Goal: Task Accomplishment & Management: Use online tool/utility

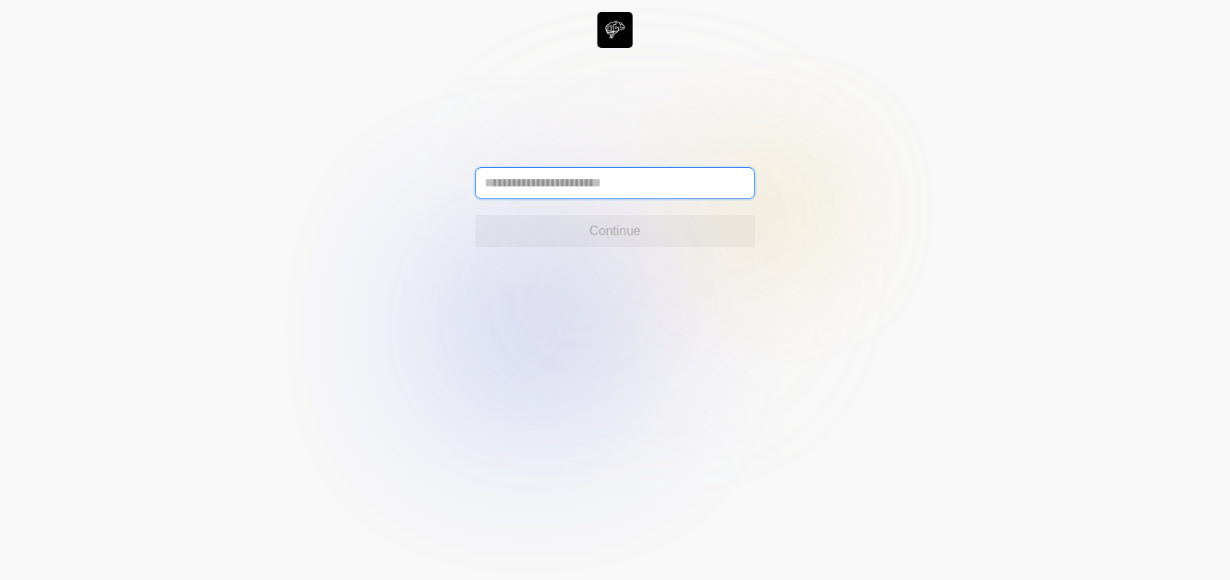
click at [601, 179] on input "text" at bounding box center [615, 183] width 280 height 32
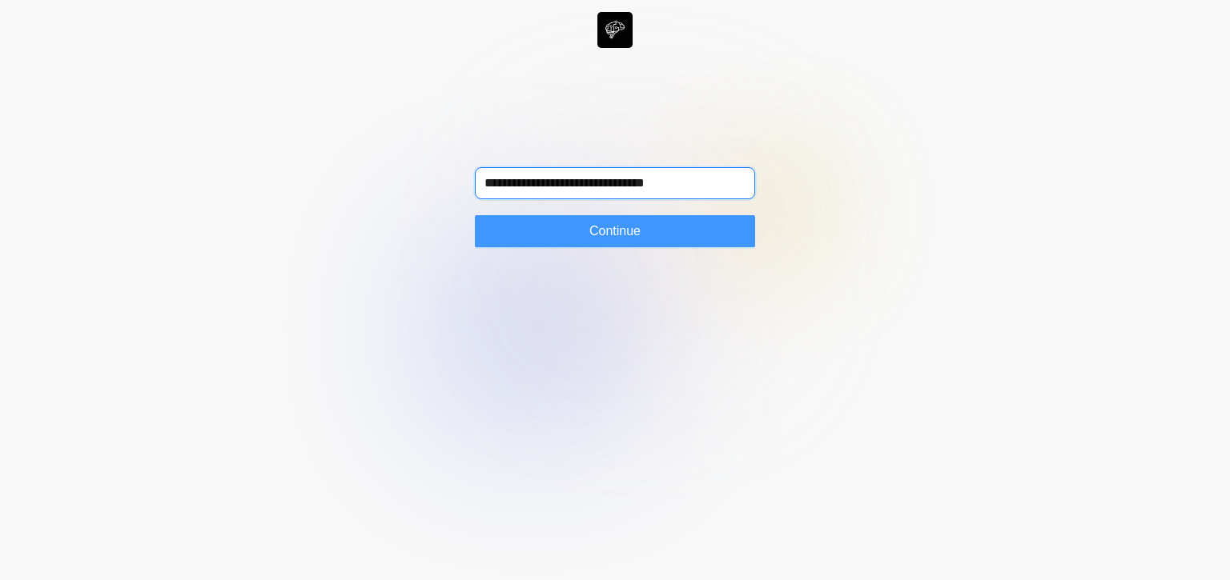
type input "**********"
click at [606, 235] on span "Continue" at bounding box center [614, 231] width 51 height 19
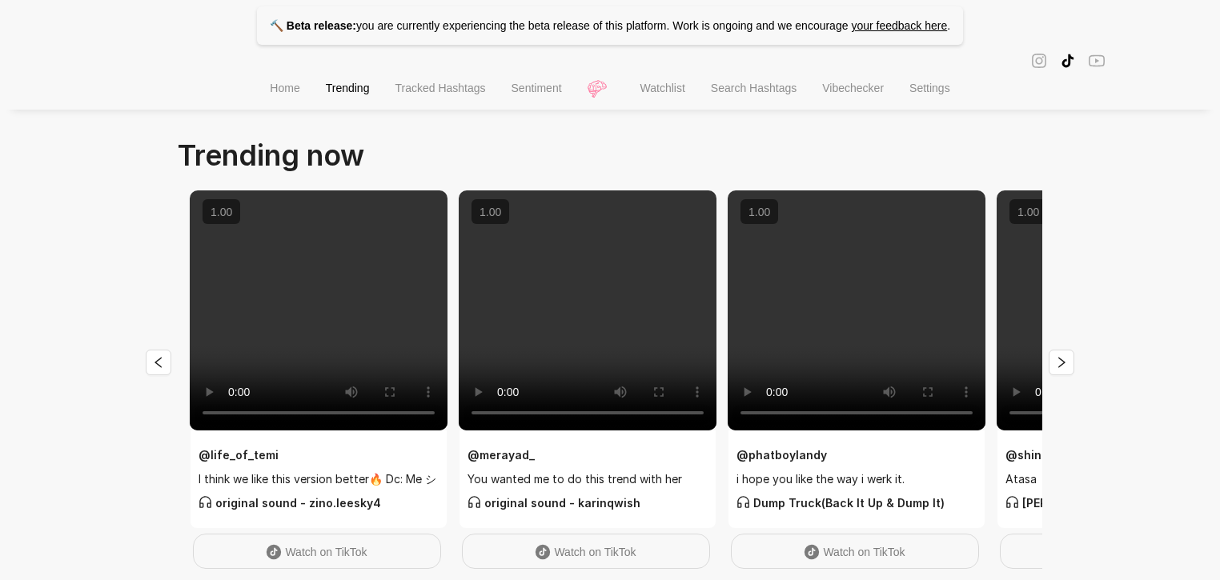
click at [745, 94] on span "Search Hashtags" at bounding box center [754, 88] width 86 height 13
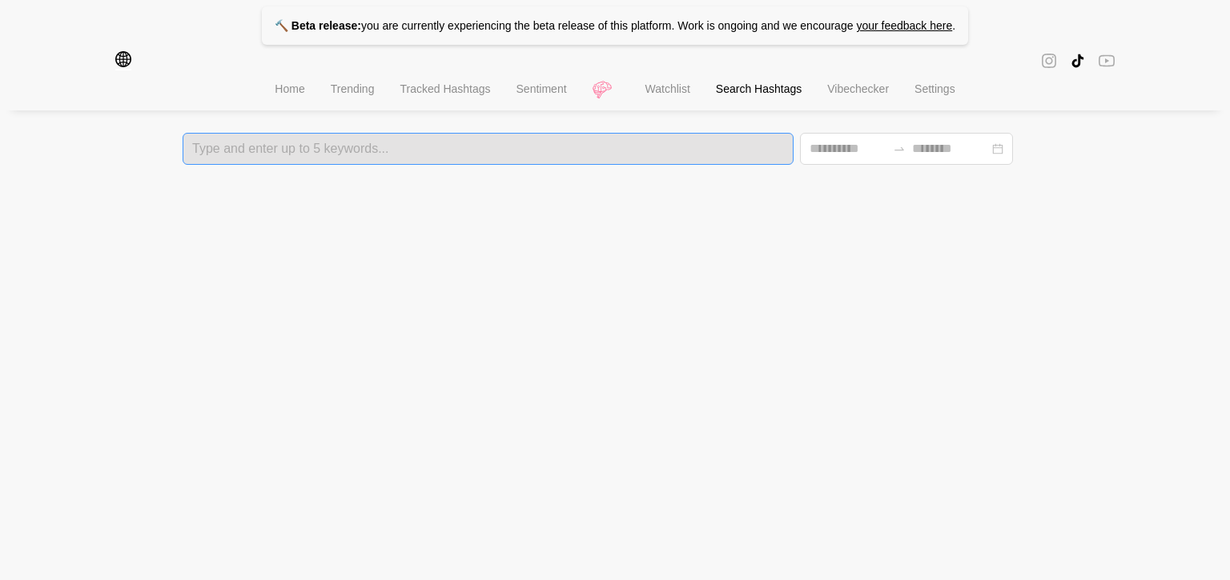
click at [394, 146] on div at bounding box center [487, 148] width 601 height 11
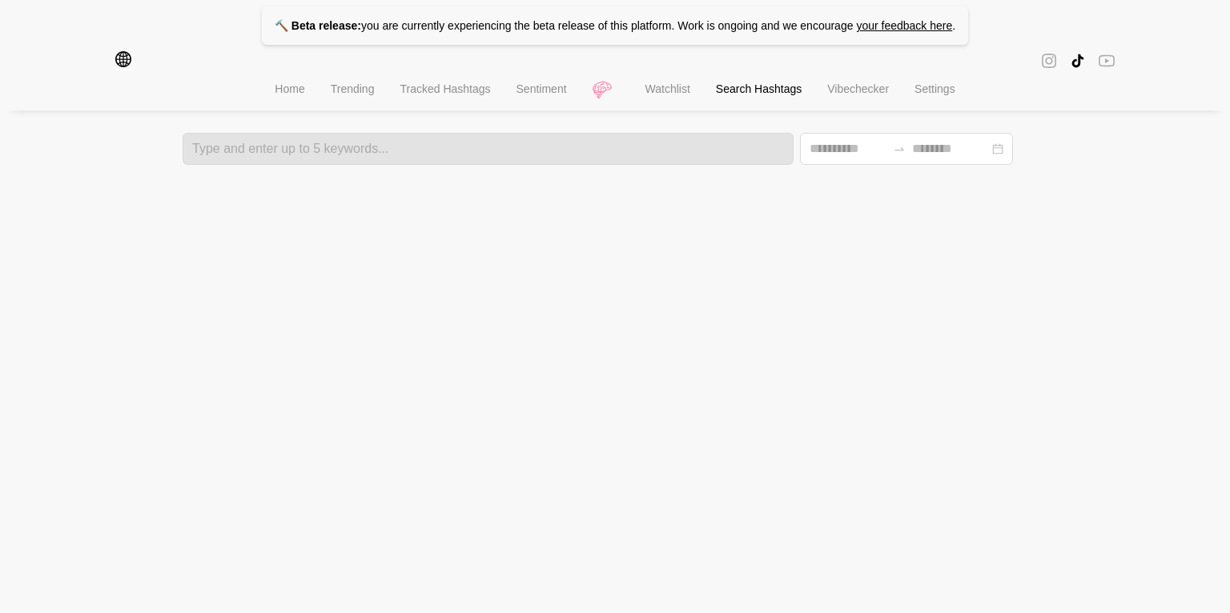
click at [286, 106] on li "Home" at bounding box center [289, 90] width 55 height 41
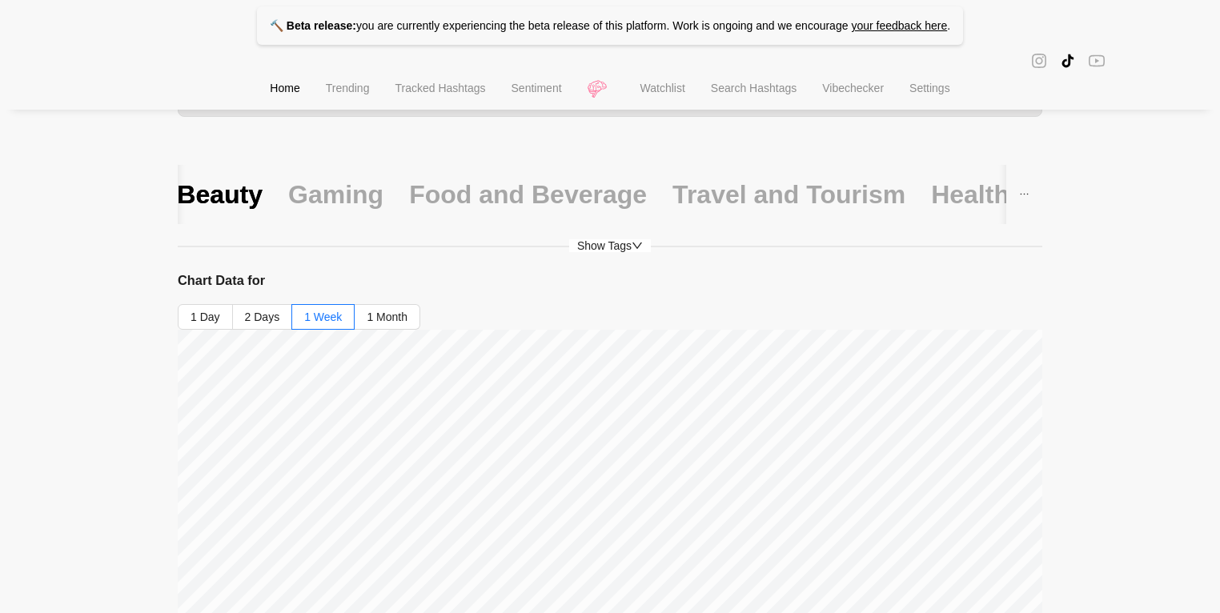
scroll to position [20, 0]
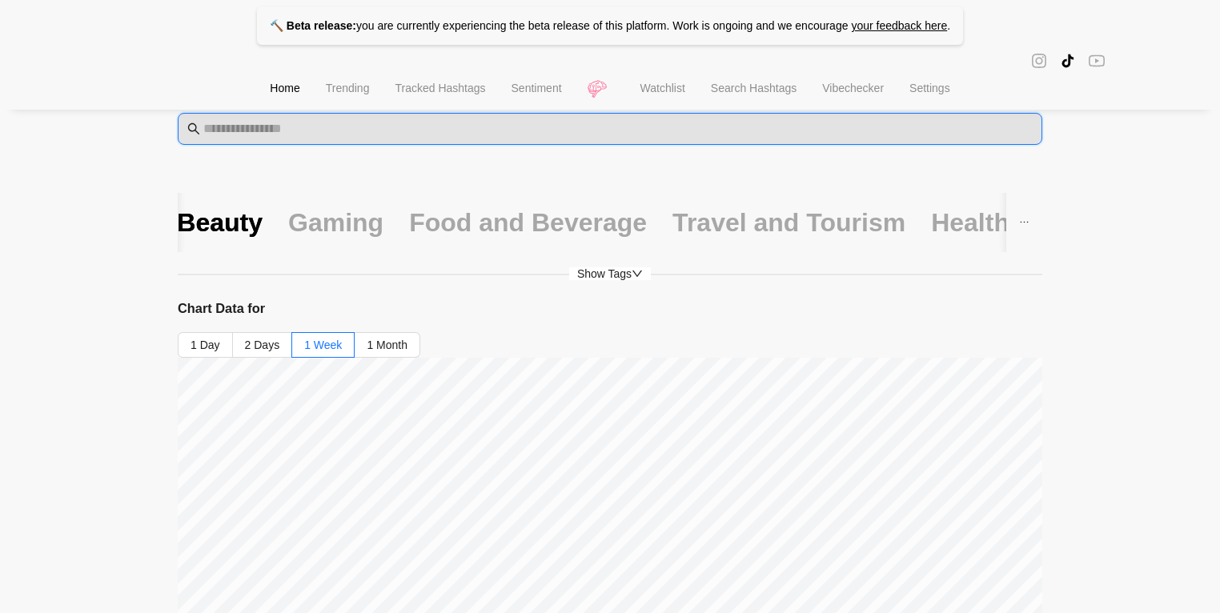
click at [368, 138] on input "text" at bounding box center [617, 128] width 829 height 19
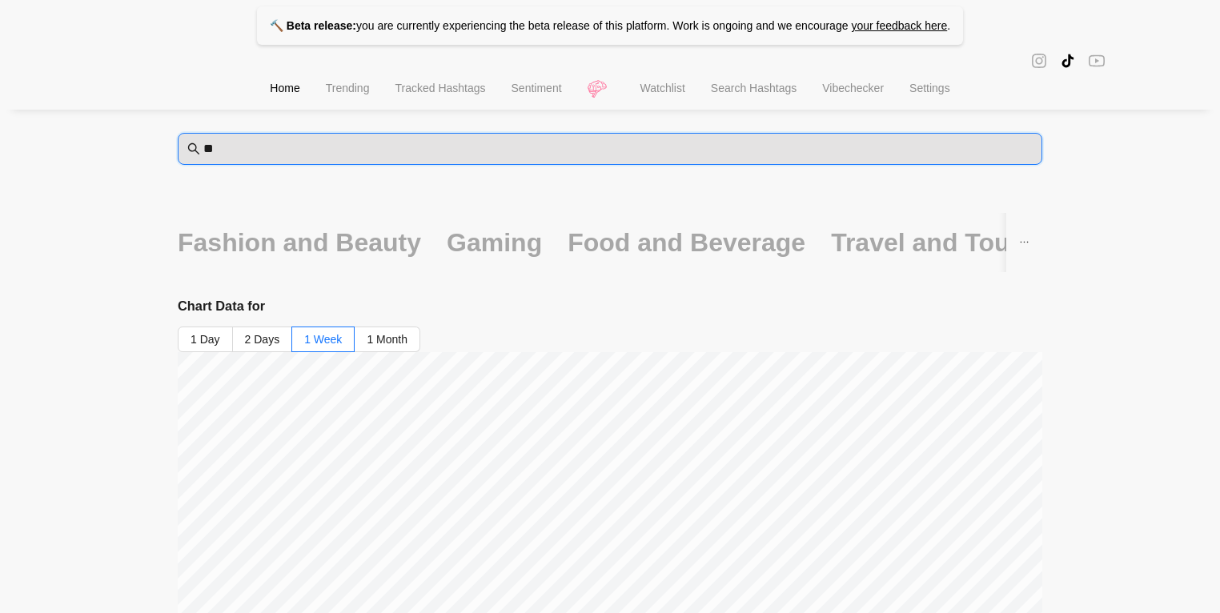
type input "*"
type input "**********"
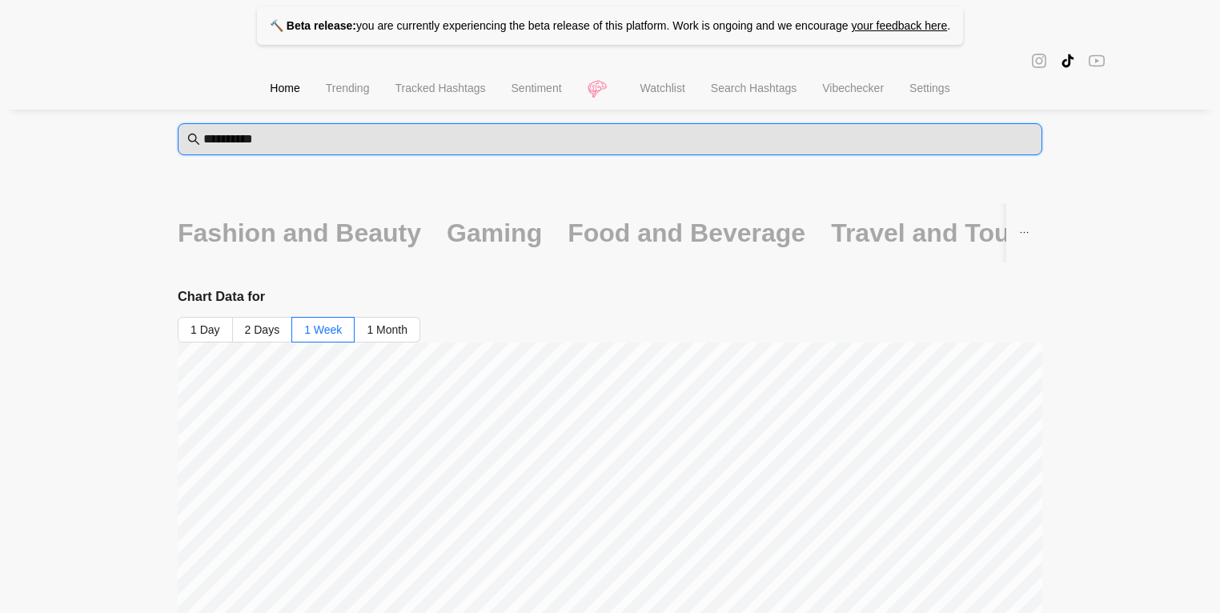
scroll to position [6, 0]
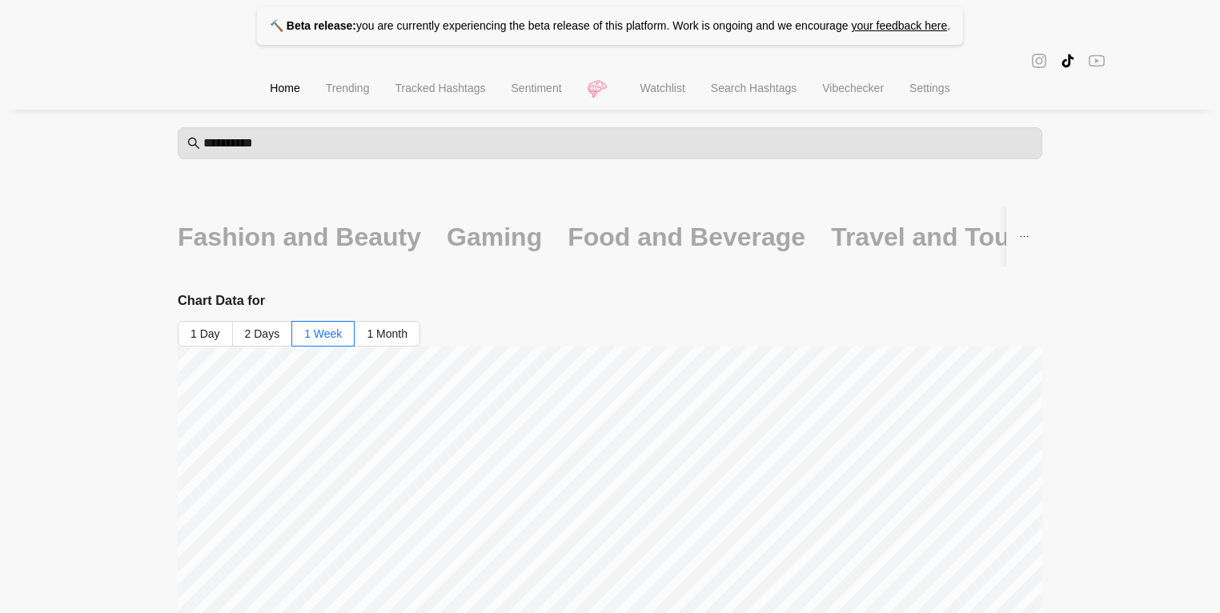
click at [736, 94] on span "Search Hashtags" at bounding box center [754, 88] width 86 height 13
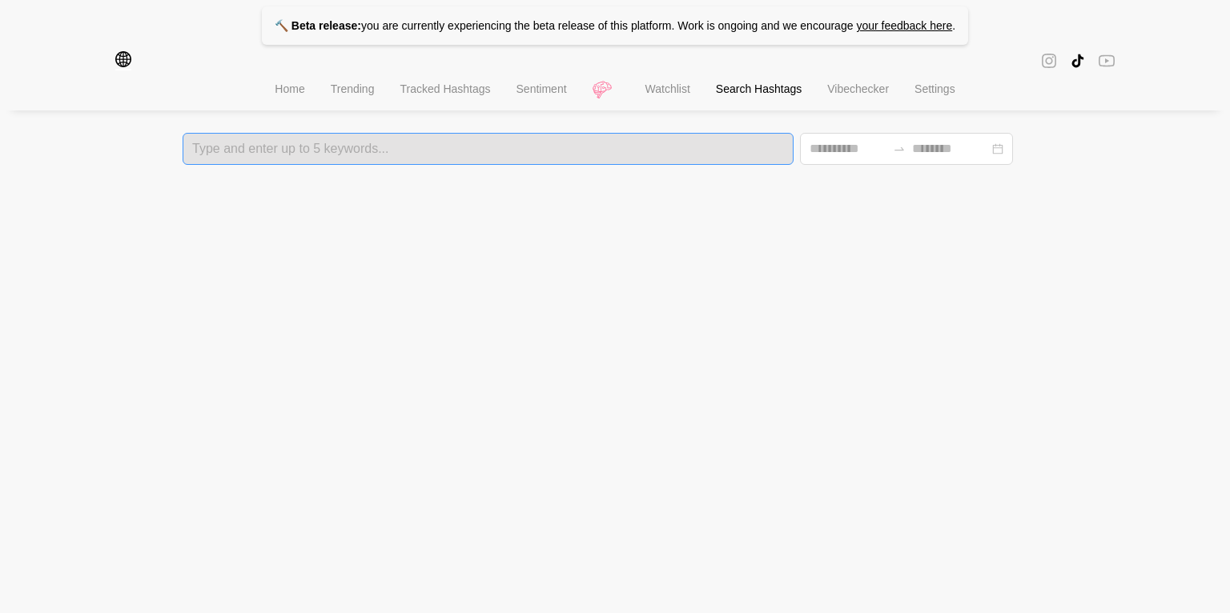
click at [585, 143] on div at bounding box center [487, 148] width 601 height 11
type input "**********"
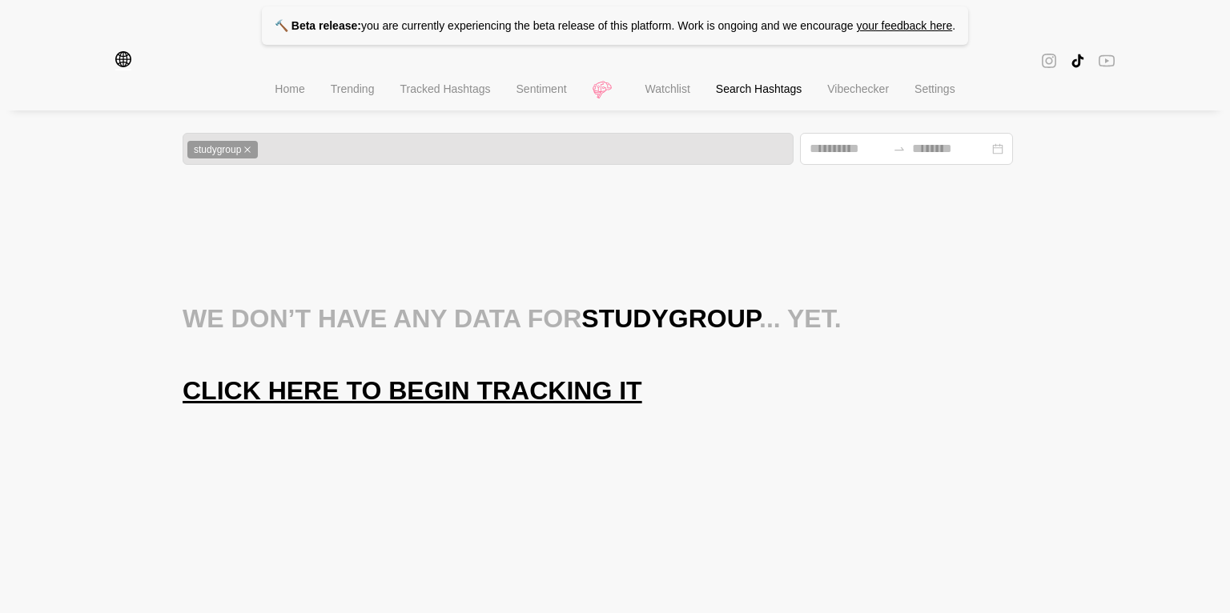
click at [468, 389] on span "Click here to begin tracking it" at bounding box center [413, 391] width 460 height 32
click at [251, 151] on icon "close" at bounding box center [247, 150] width 8 height 8
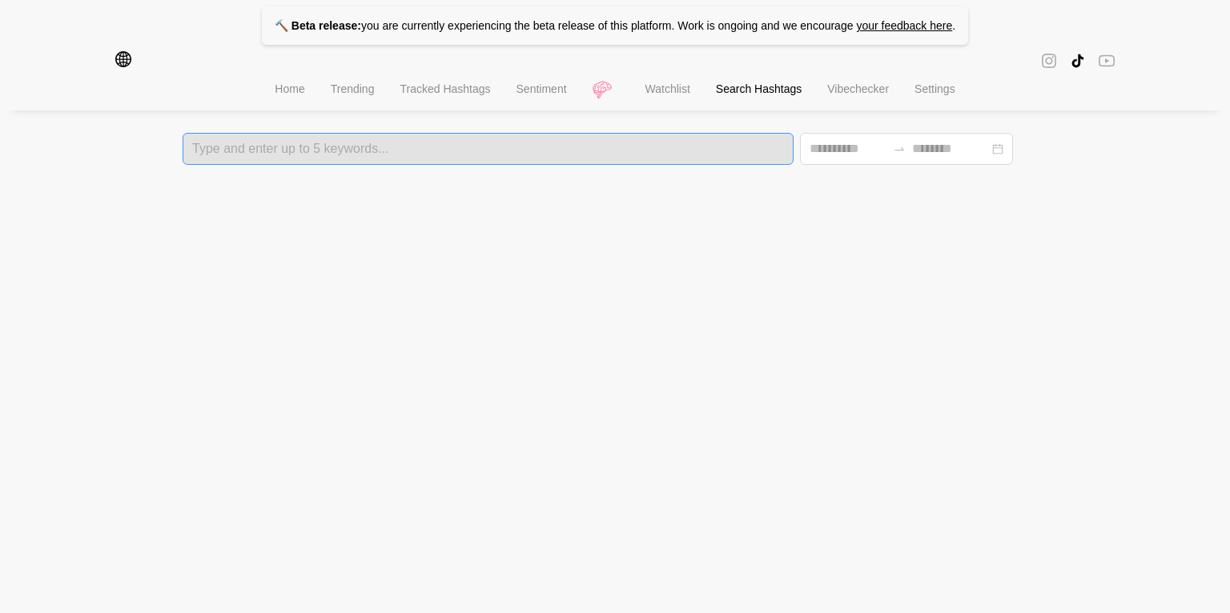
click at [300, 148] on div at bounding box center [487, 148] width 601 height 11
click at [283, 94] on span "Home" at bounding box center [290, 88] width 30 height 13
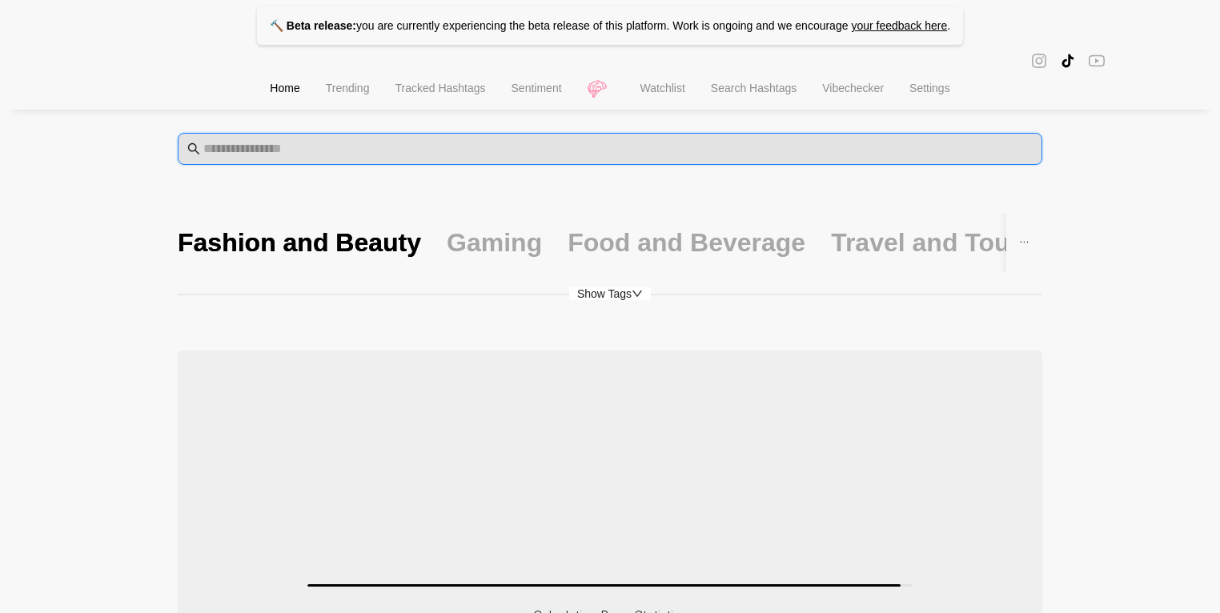
click at [343, 151] on input "text" at bounding box center [617, 148] width 829 height 19
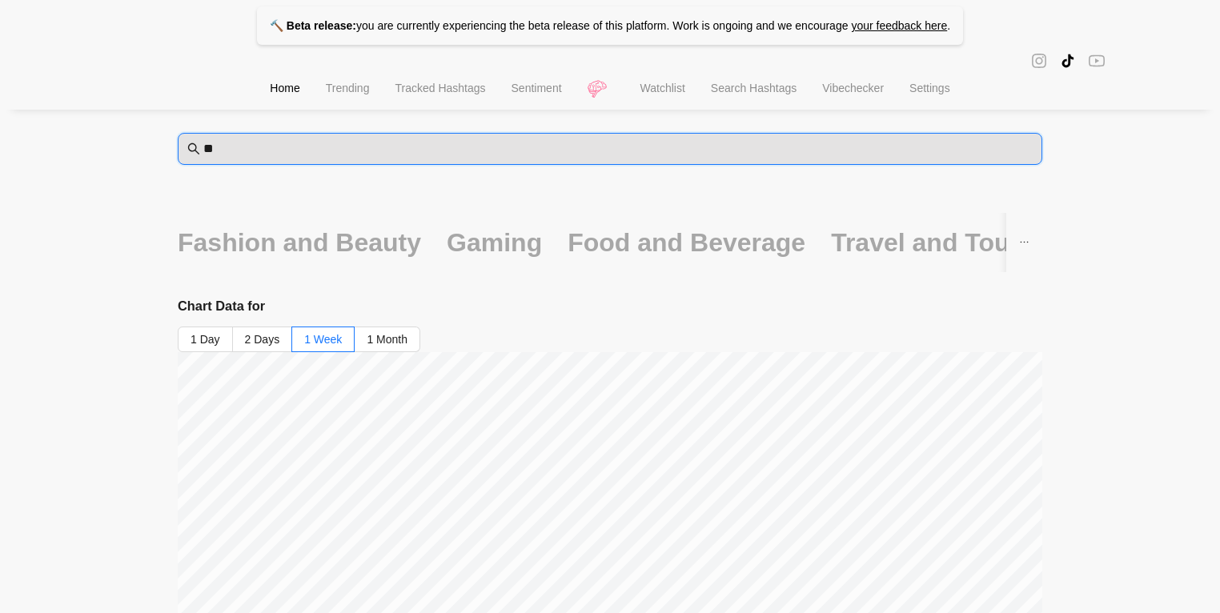
type input "*"
type input "**********"
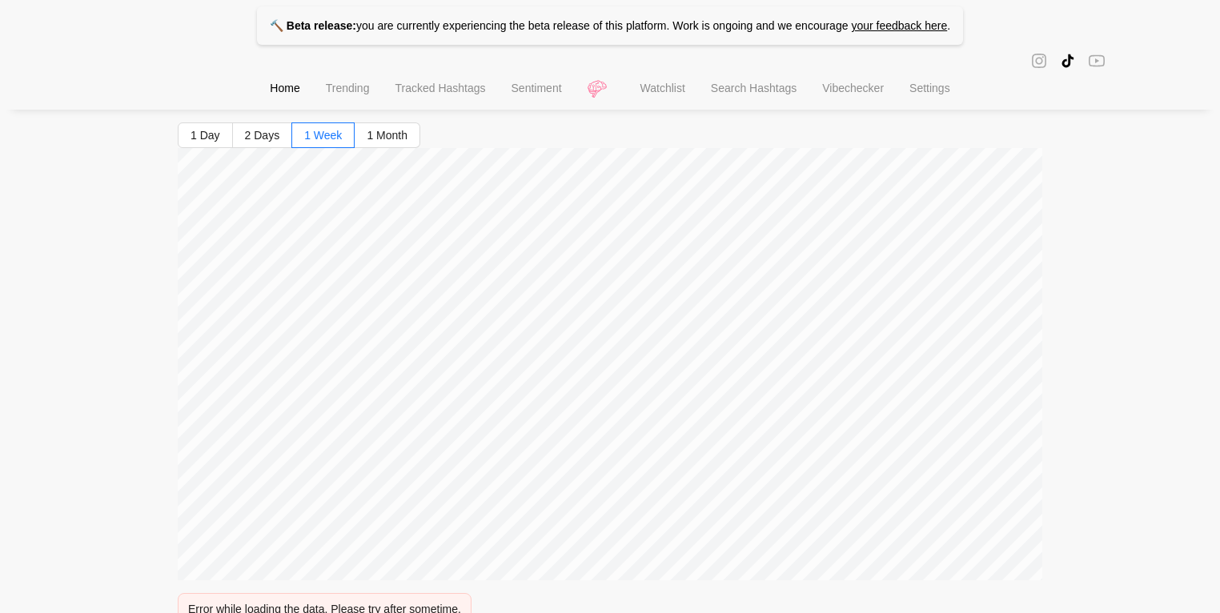
scroll to position [279, 0]
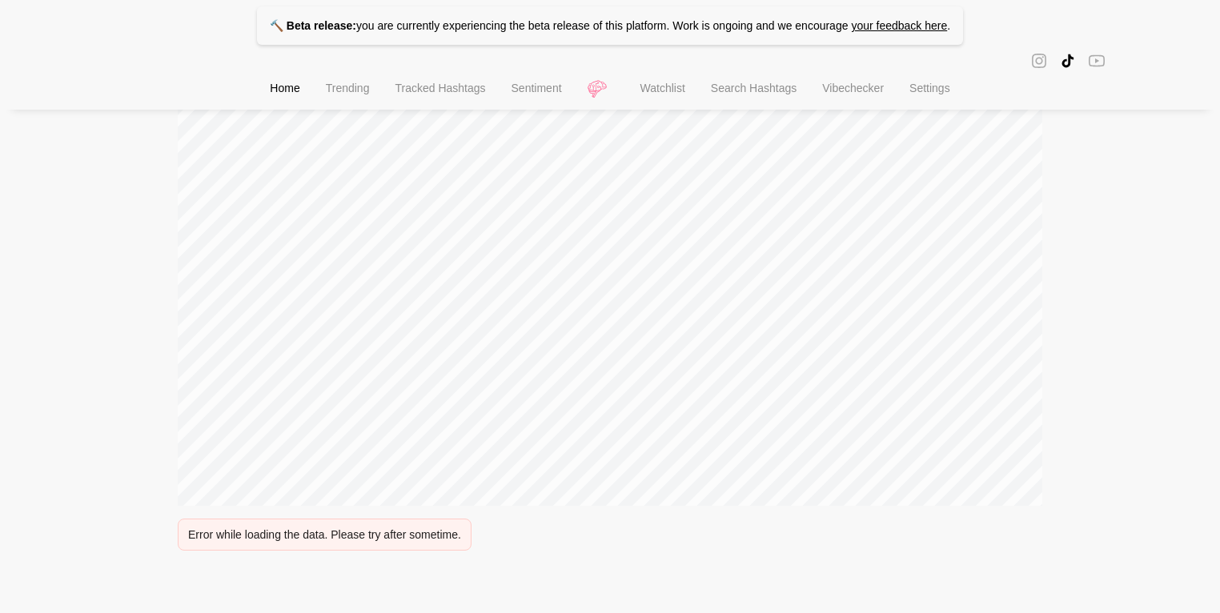
click at [687, 100] on li "Watchlist" at bounding box center [663, 90] width 70 height 41
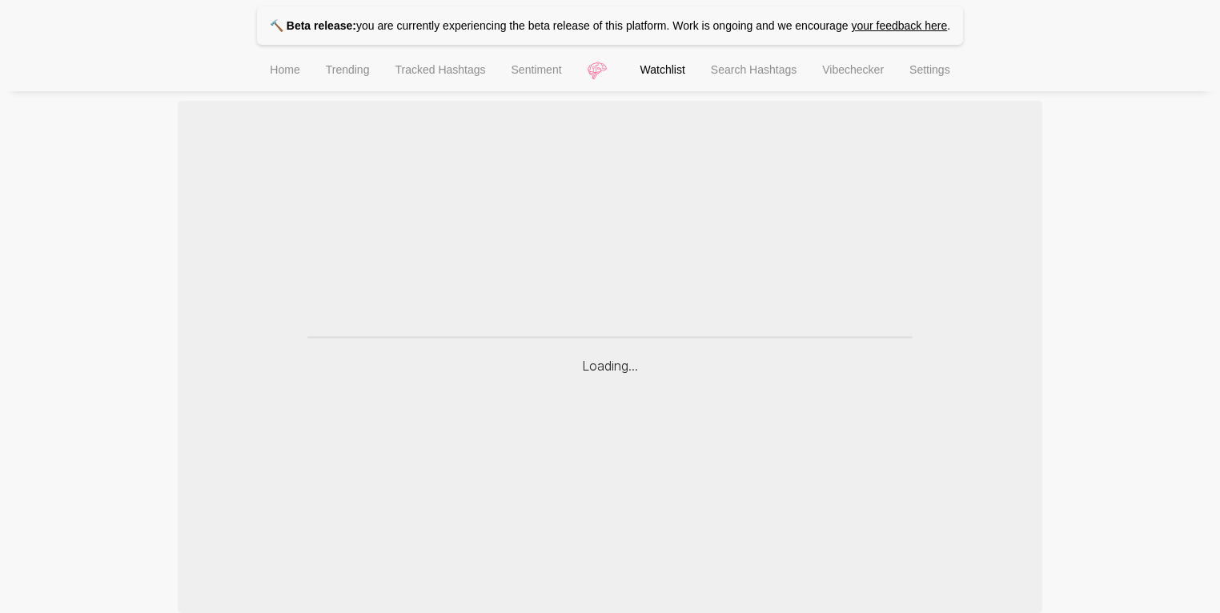
scroll to position [183, 0]
click at [745, 76] on span "Search Hashtags" at bounding box center [754, 69] width 86 height 13
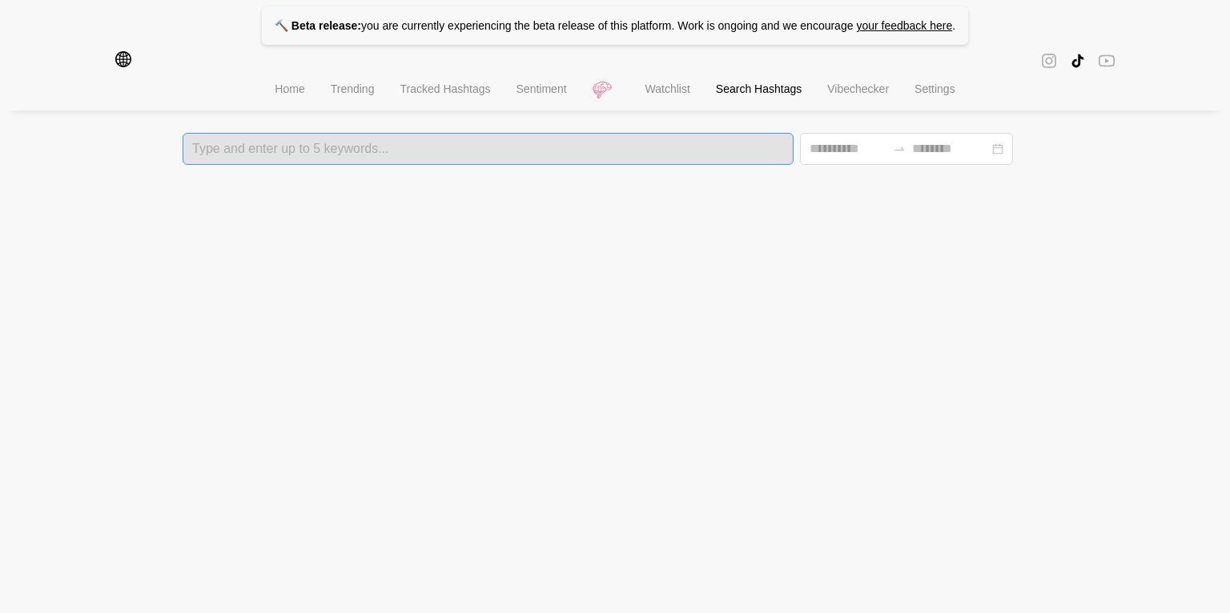
click at [479, 148] on div at bounding box center [487, 148] width 601 height 11
type input "**********"
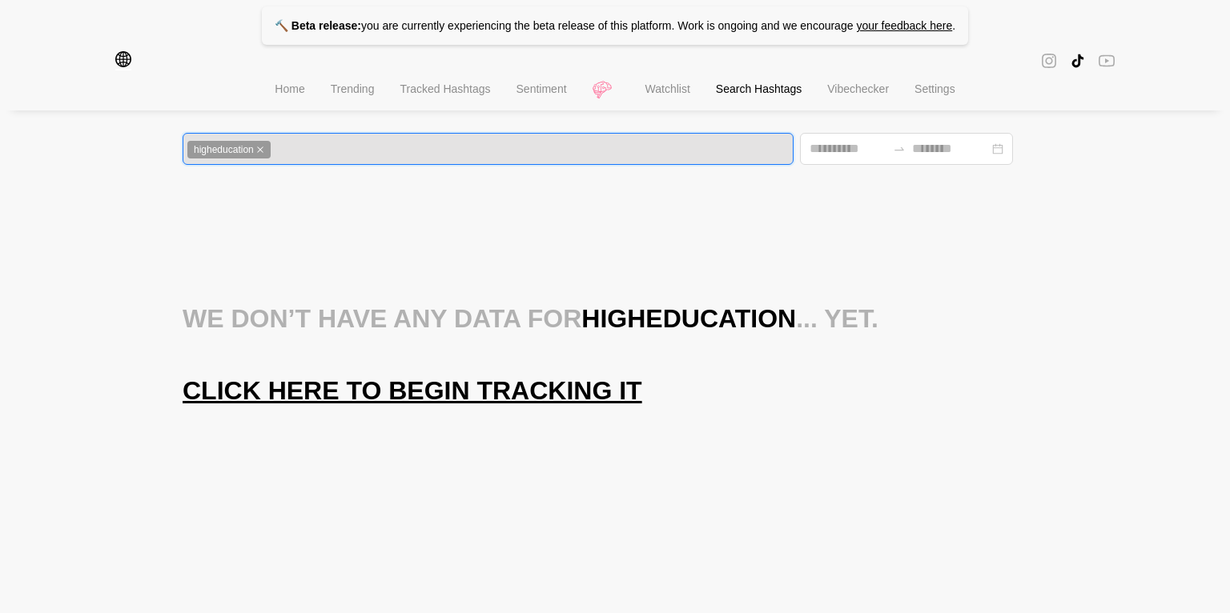
click at [263, 148] on icon "close" at bounding box center [260, 150] width 8 height 8
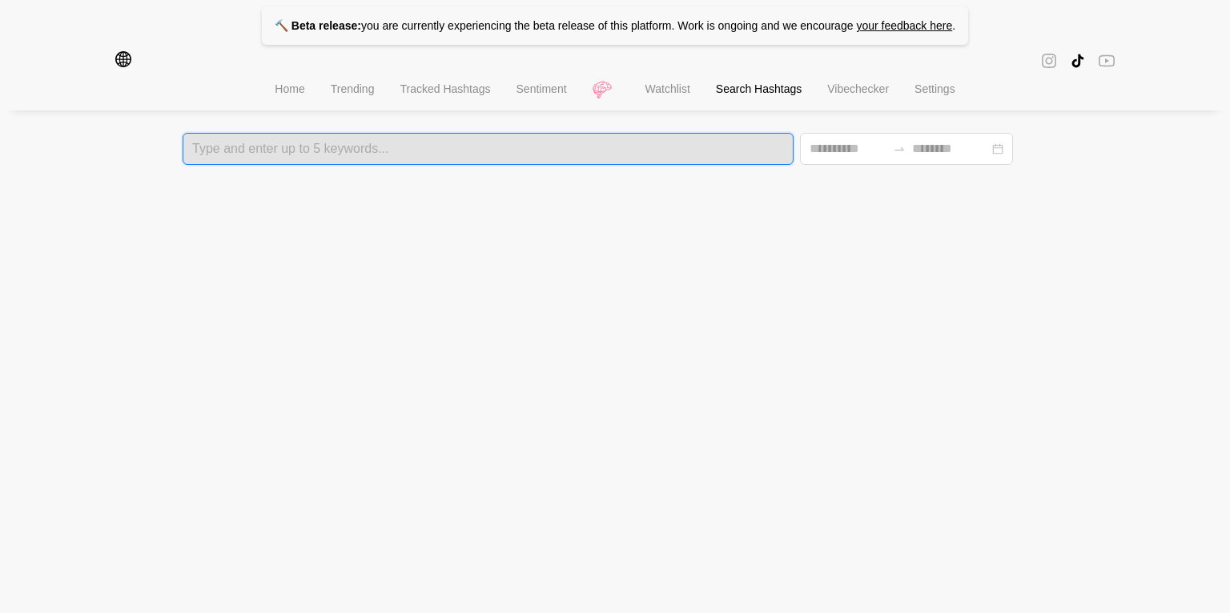
click at [290, 154] on div at bounding box center [487, 148] width 601 height 11
click at [303, 150] on div at bounding box center [487, 148] width 601 height 11
type input "****"
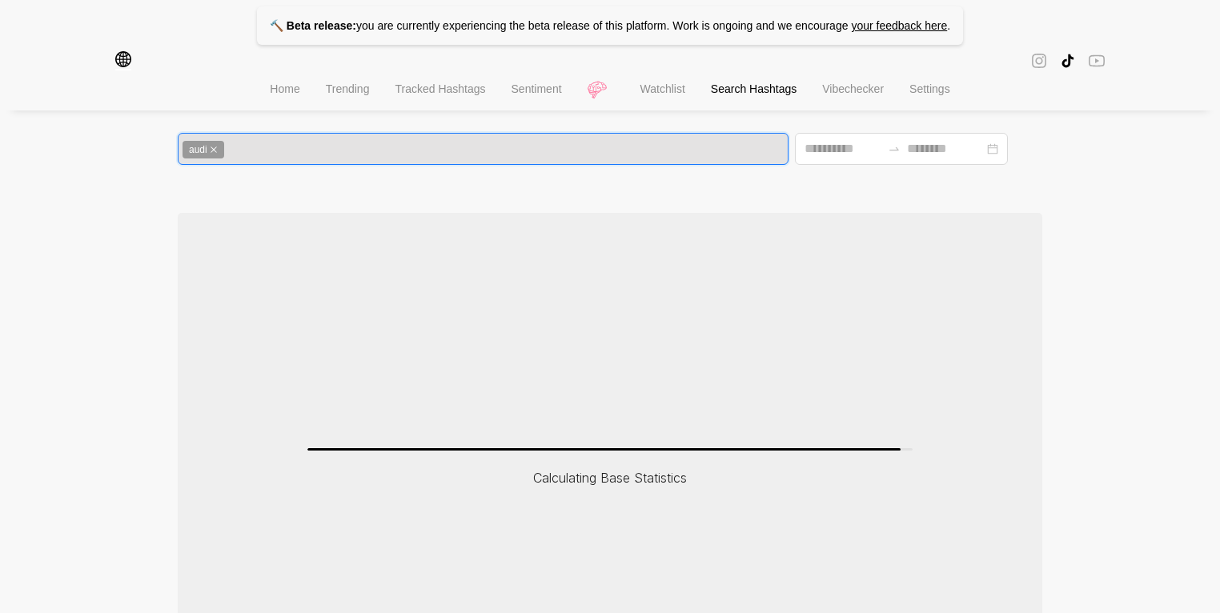
click at [212, 148] on icon "close" at bounding box center [214, 150] width 6 height 6
click at [240, 151] on div at bounding box center [483, 148] width 601 height 11
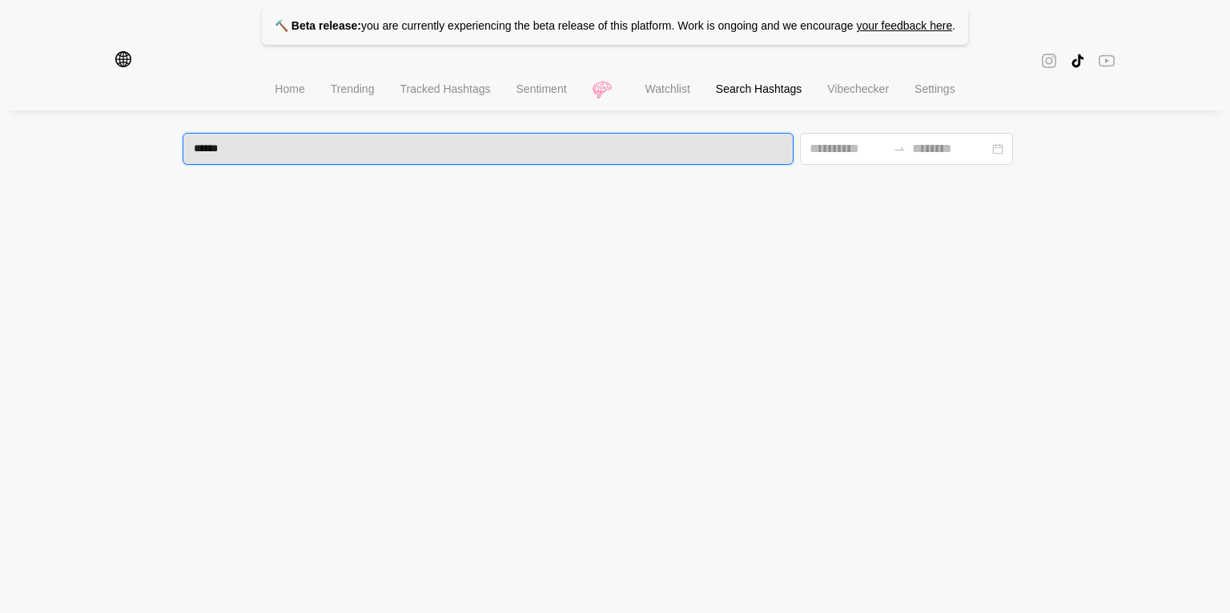
type input "*******"
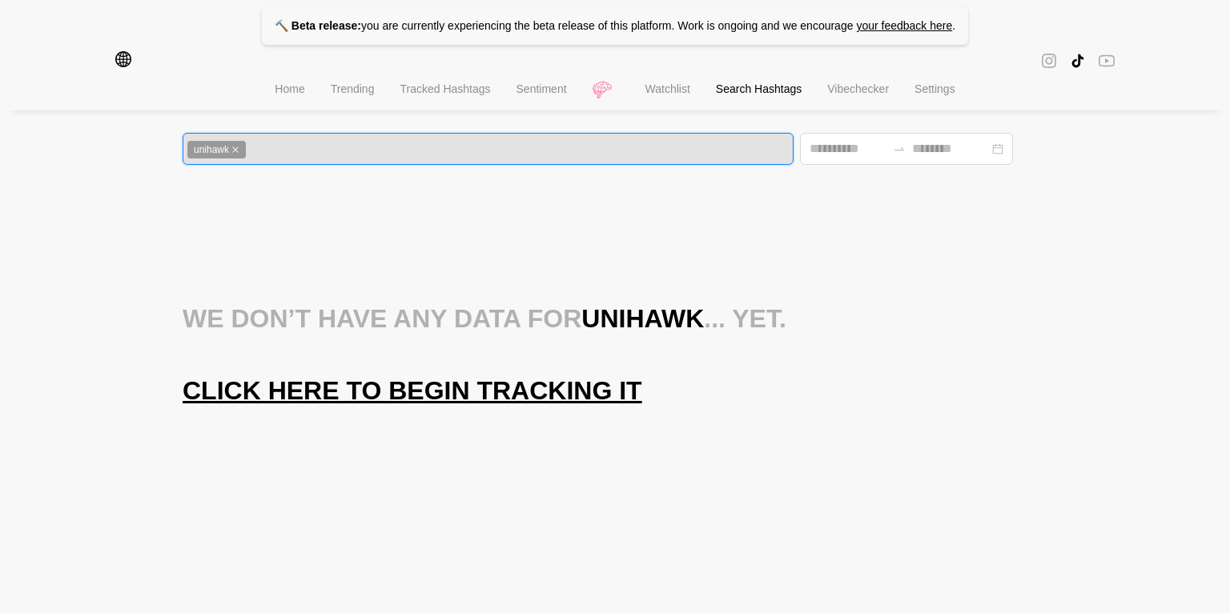
click at [392, 403] on span "Click here to begin tracking it" at bounding box center [413, 391] width 460 height 32
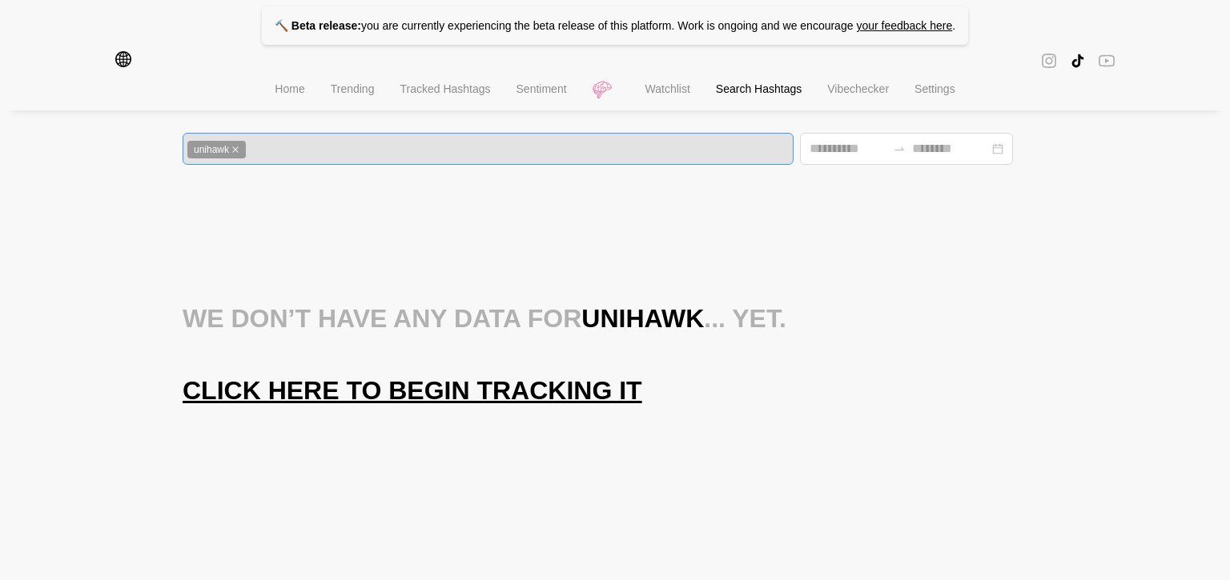
click at [239, 151] on icon "close" at bounding box center [235, 150] width 8 height 8
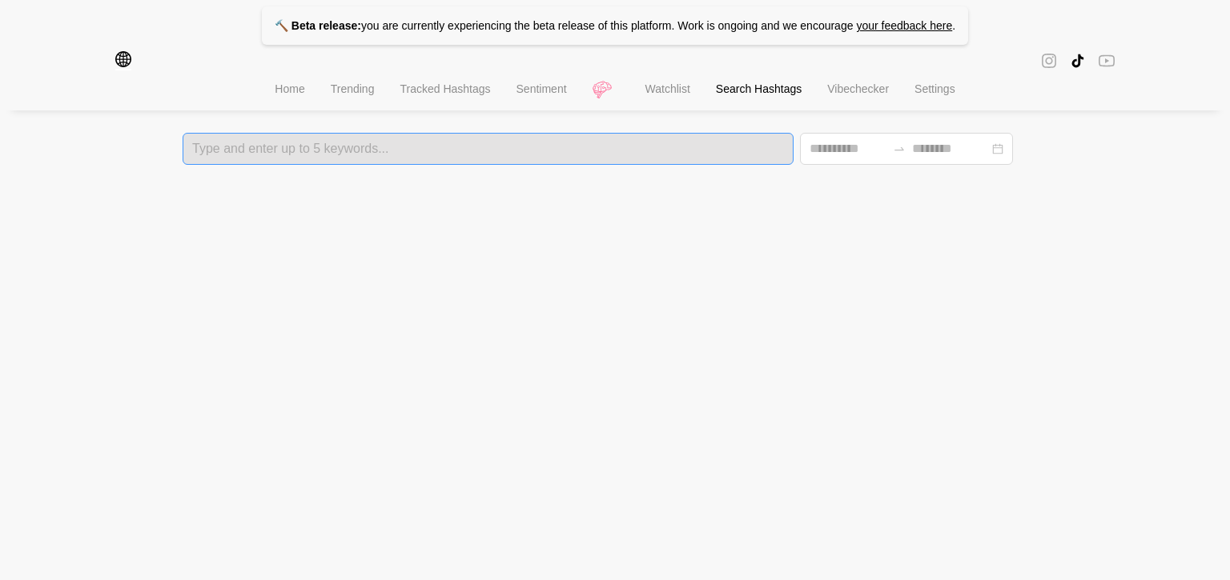
click at [270, 151] on div at bounding box center [487, 148] width 601 height 11
type input "**********"
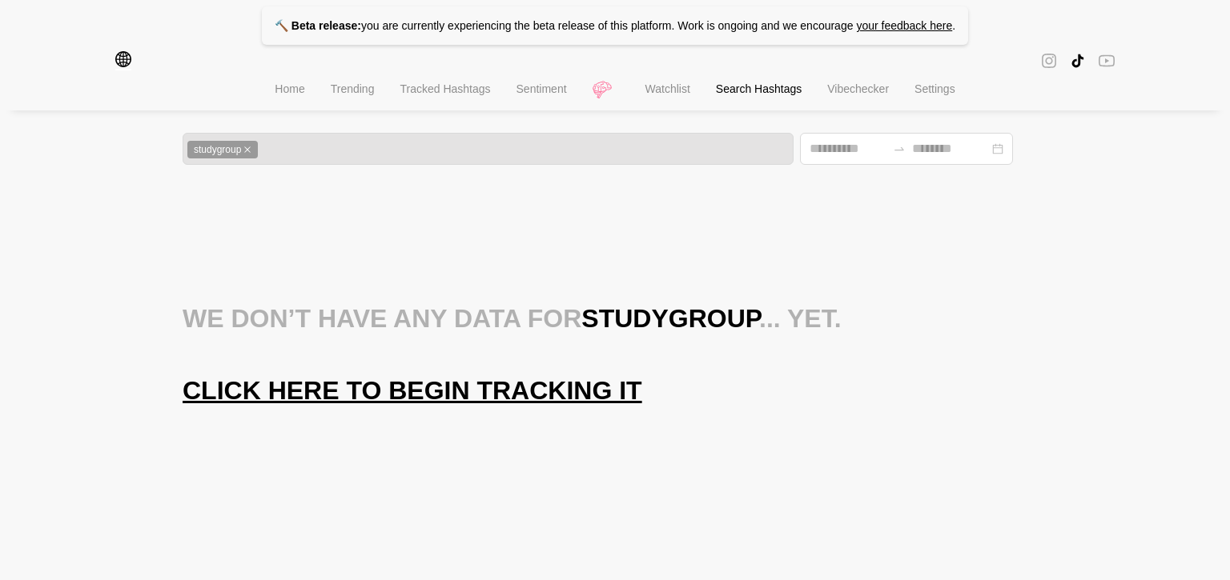
click at [388, 392] on span "Click here to begin tracking it" at bounding box center [413, 391] width 460 height 32
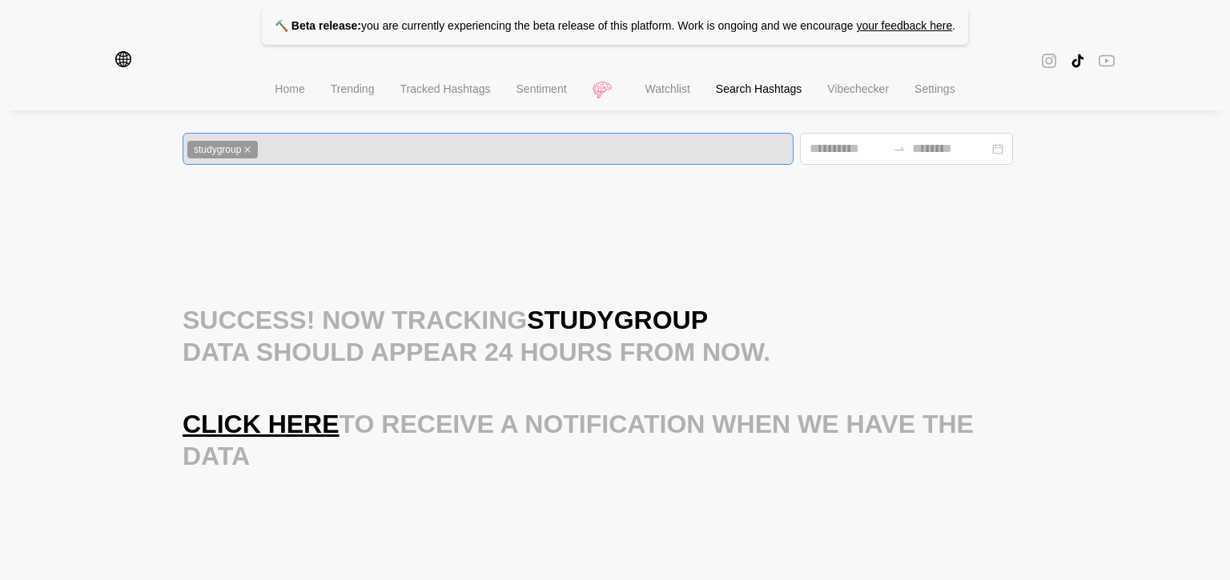
click at [251, 151] on icon "close" at bounding box center [247, 150] width 8 height 8
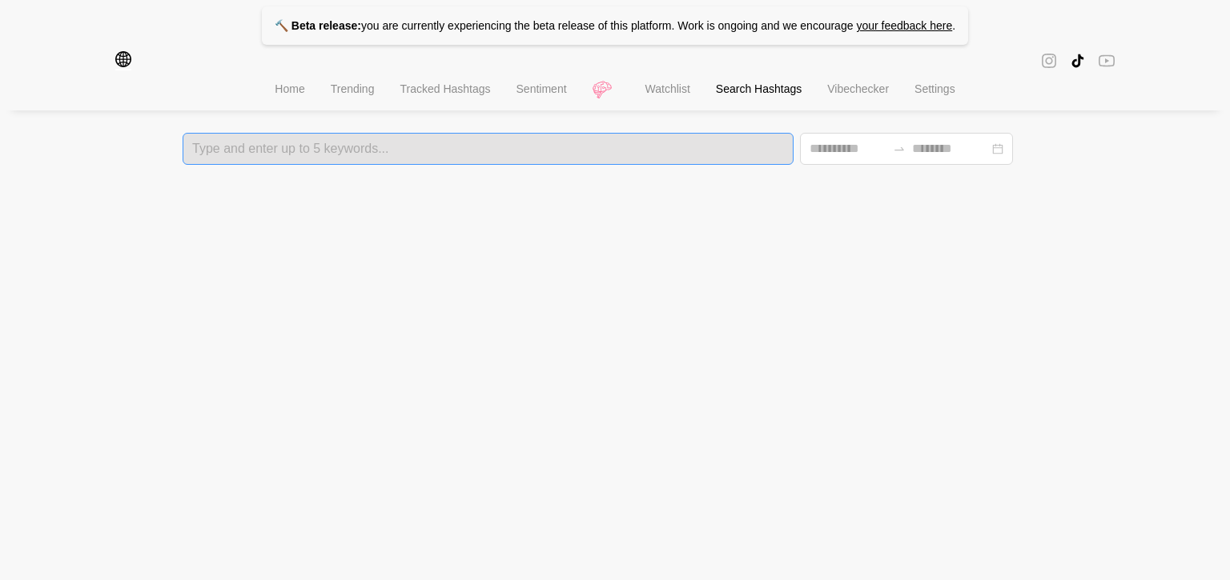
click at [275, 149] on div at bounding box center [487, 148] width 601 height 11
type input "*********"
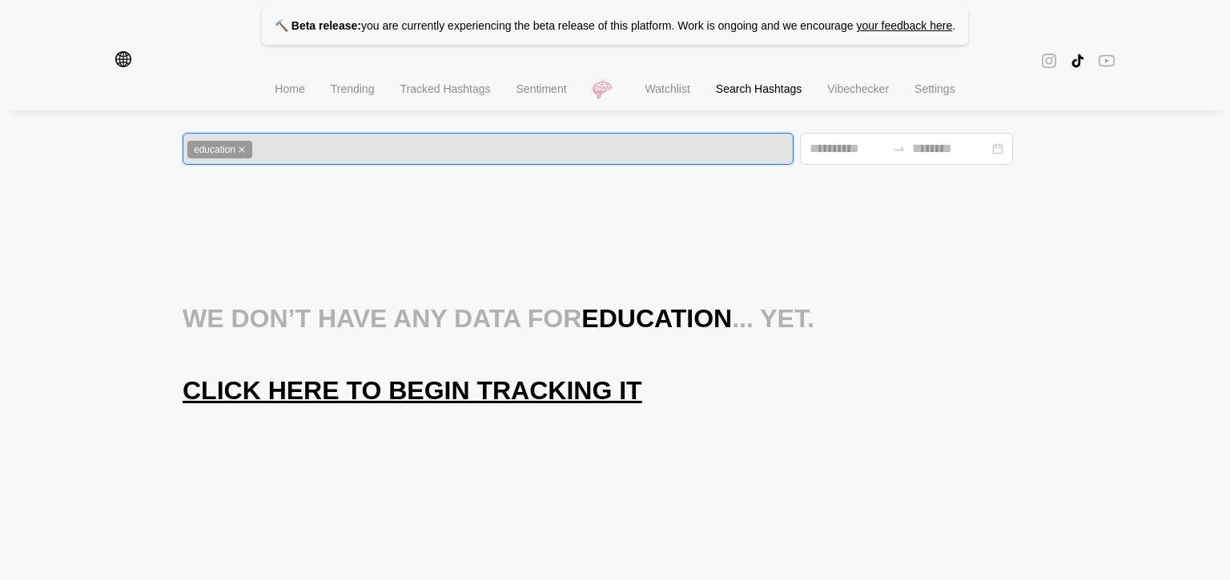
click at [433, 388] on span "Click here to begin tracking it" at bounding box center [413, 391] width 460 height 32
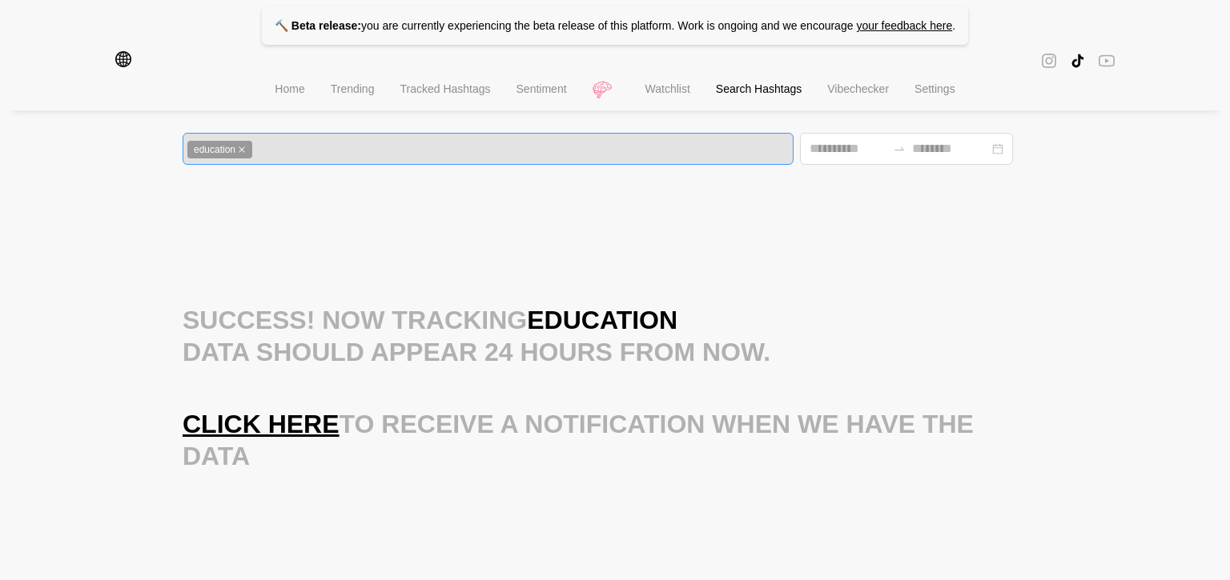
click at [246, 147] on icon "close" at bounding box center [242, 150] width 8 height 8
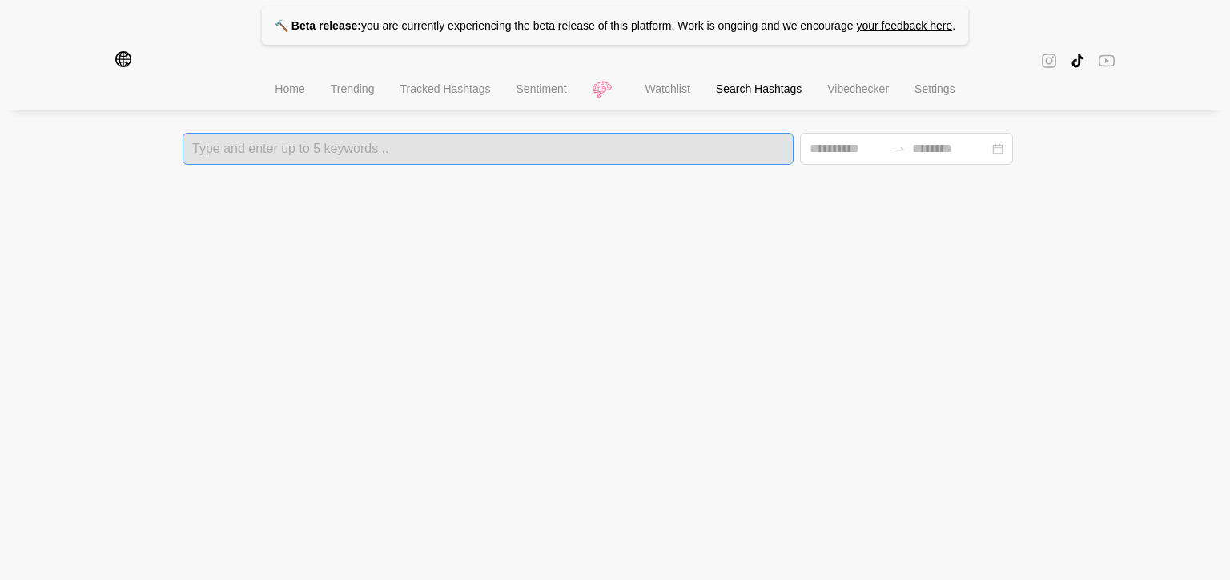
click at [273, 151] on div at bounding box center [487, 148] width 601 height 11
type input "********"
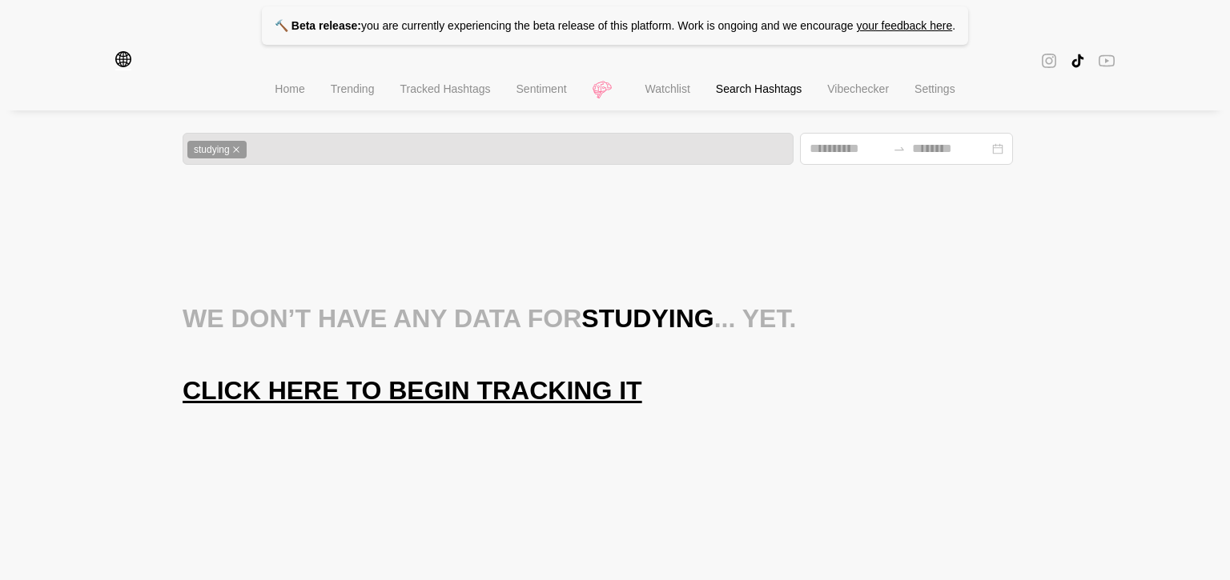
click at [507, 392] on span "Click here to begin tracking it" at bounding box center [413, 391] width 460 height 32
click at [240, 148] on icon "close" at bounding box center [236, 150] width 8 height 8
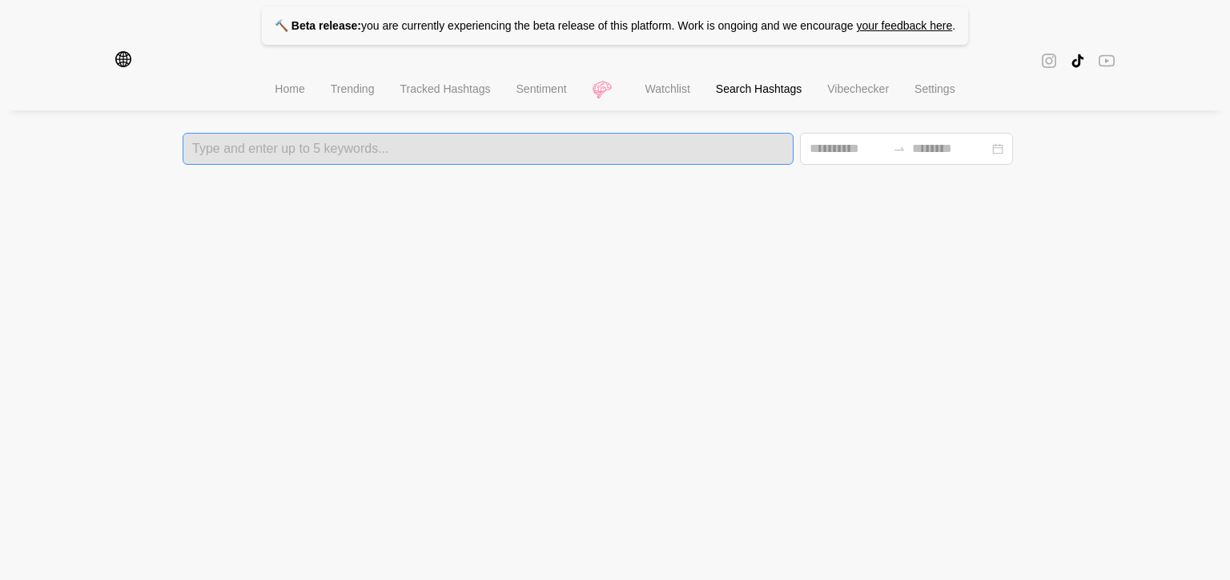
click at [262, 147] on div at bounding box center [487, 148] width 601 height 11
type input "**********"
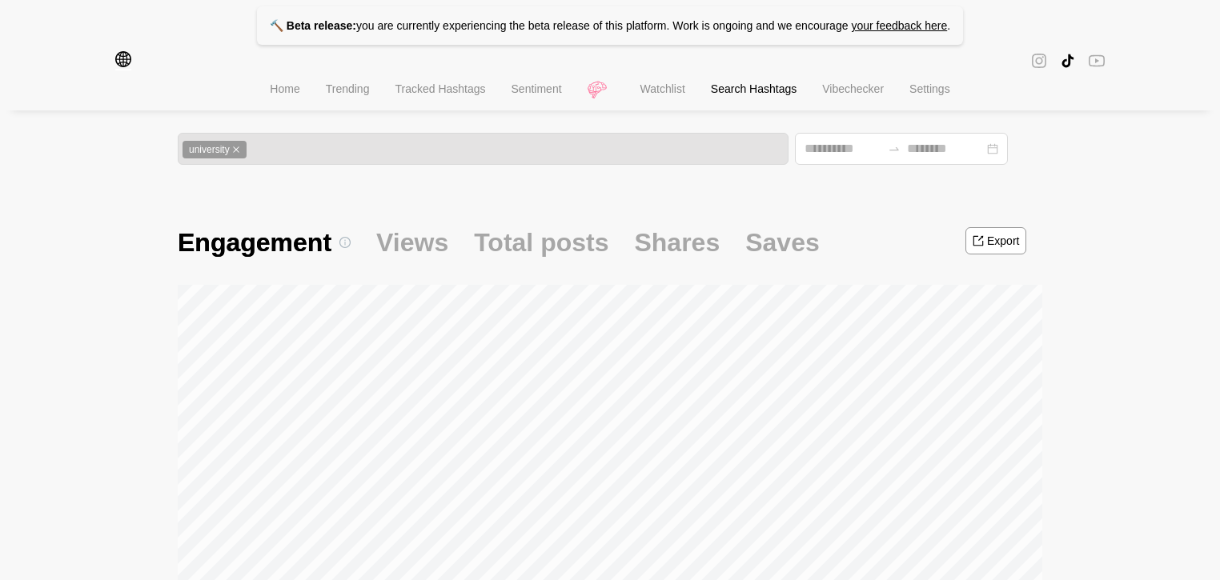
click at [126, 65] on icon "global" at bounding box center [123, 59] width 16 height 16
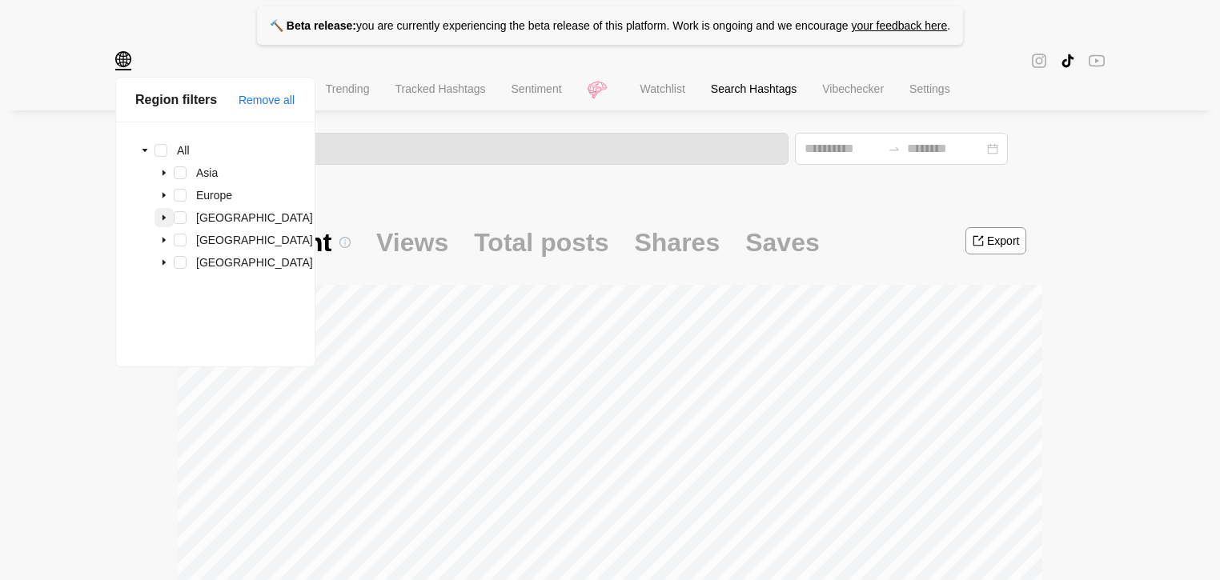
click at [163, 214] on icon "caret-down" at bounding box center [164, 218] width 8 height 8
click at [163, 215] on icon "caret-down" at bounding box center [164, 218] width 8 height 8
click at [164, 243] on icon "caret-down" at bounding box center [164, 241] width 3 height 6
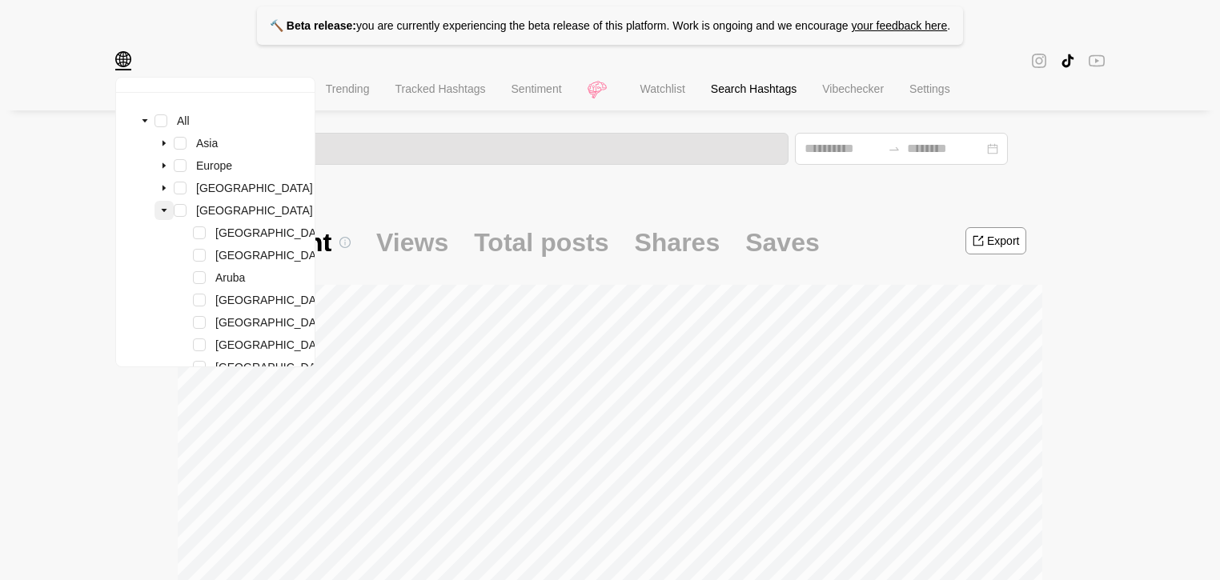
scroll to position [30, 0]
click at [165, 214] on icon "caret-down" at bounding box center [164, 210] width 8 height 8
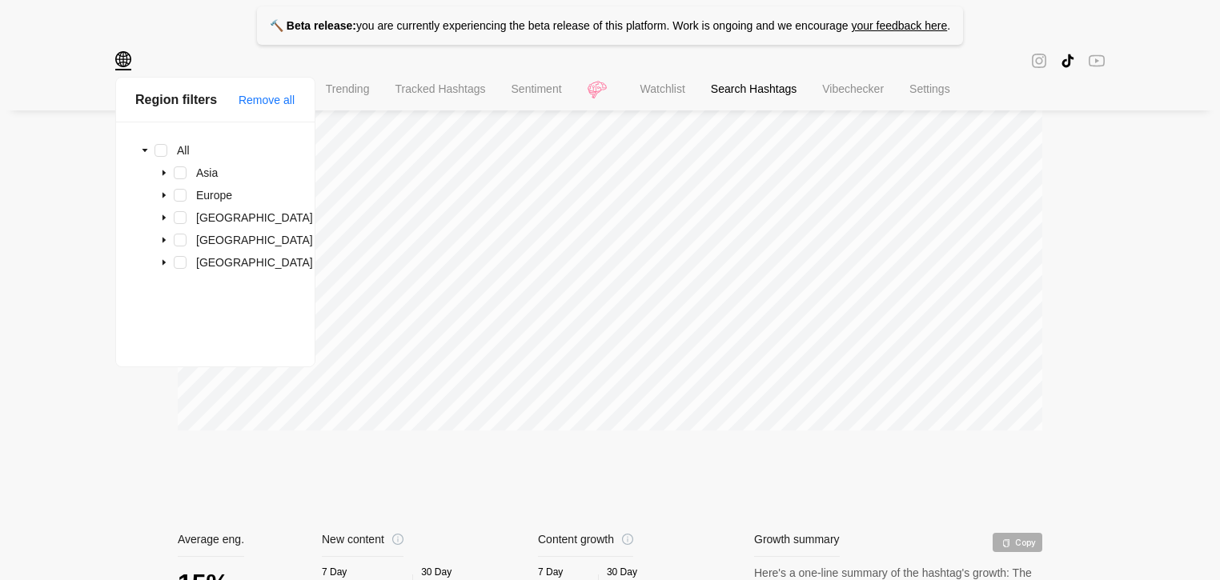
scroll to position [317, 0]
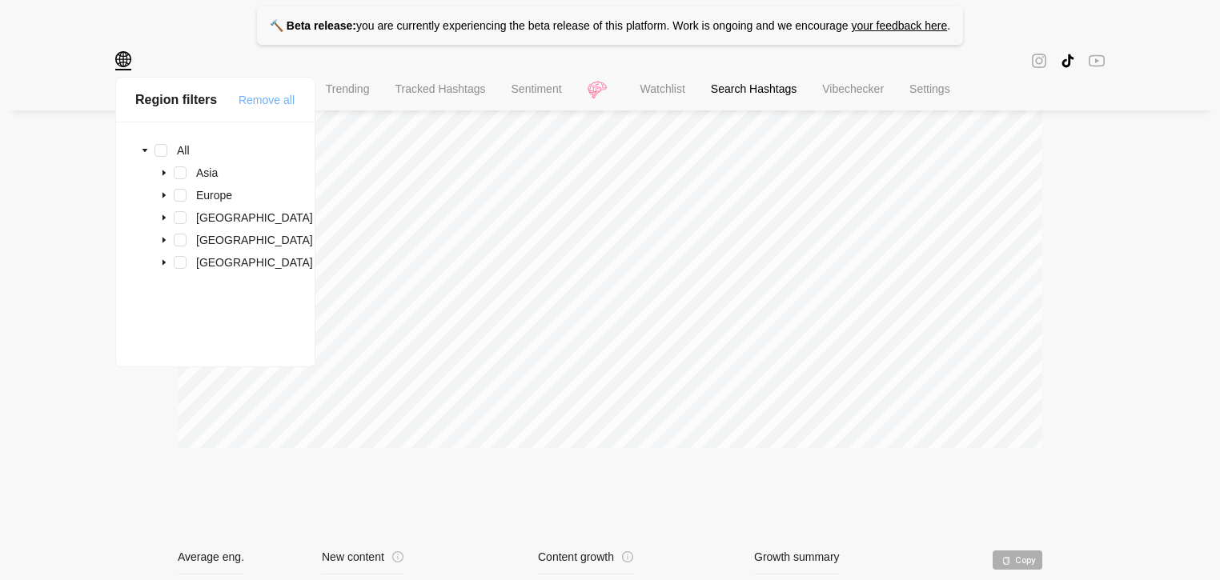
click at [242, 104] on span "Remove all" at bounding box center [267, 100] width 56 height 18
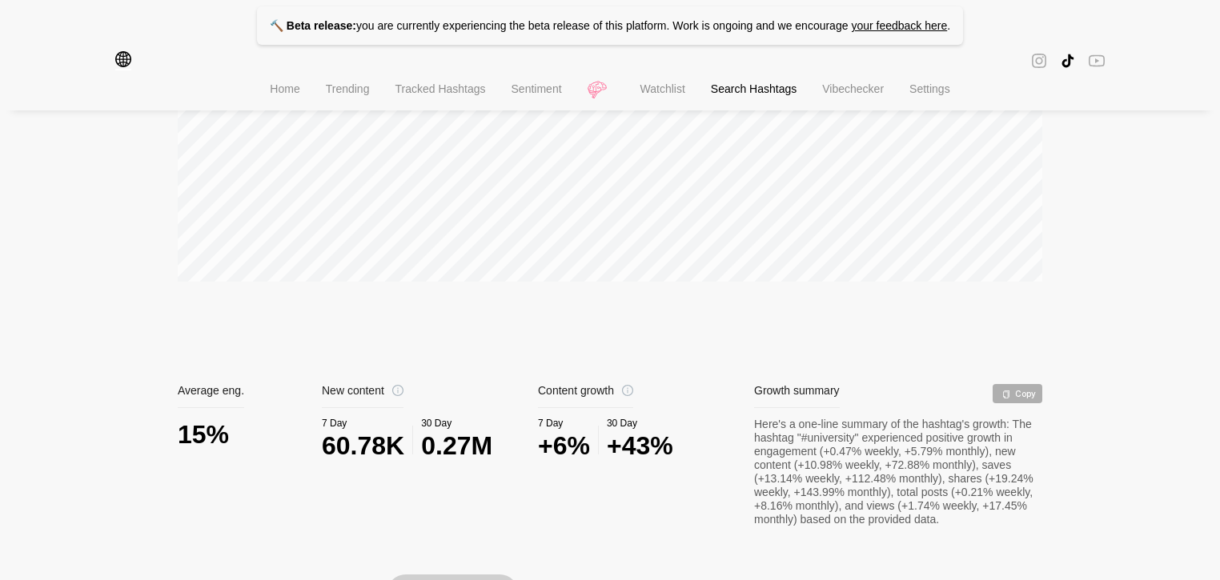
scroll to position [548, 0]
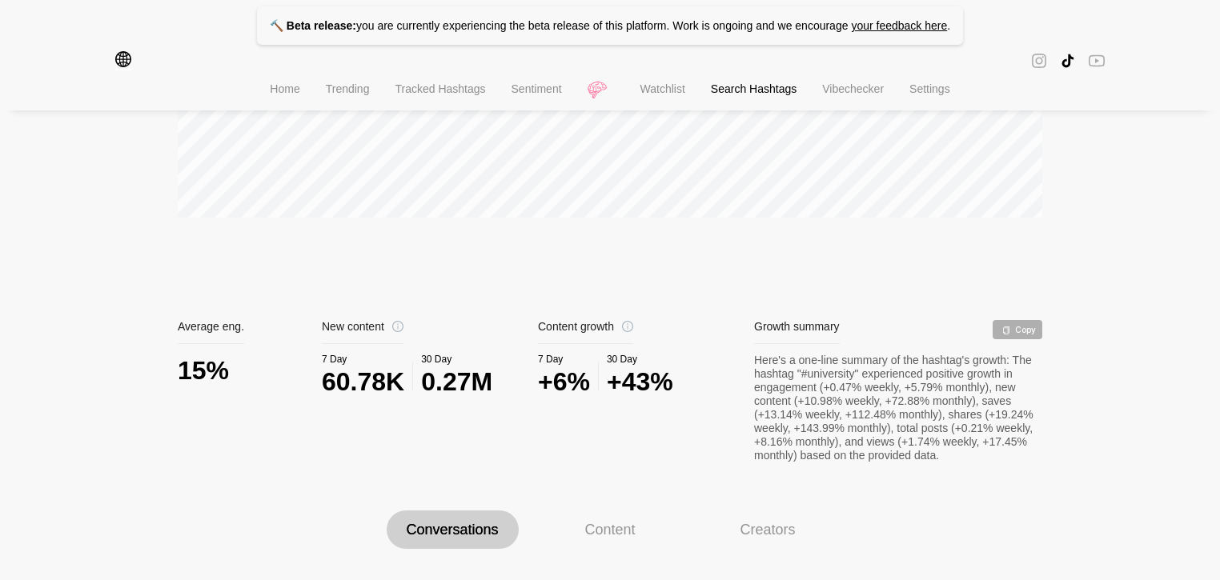
click at [457, 382] on div "0.27M" at bounding box center [456, 382] width 71 height 34
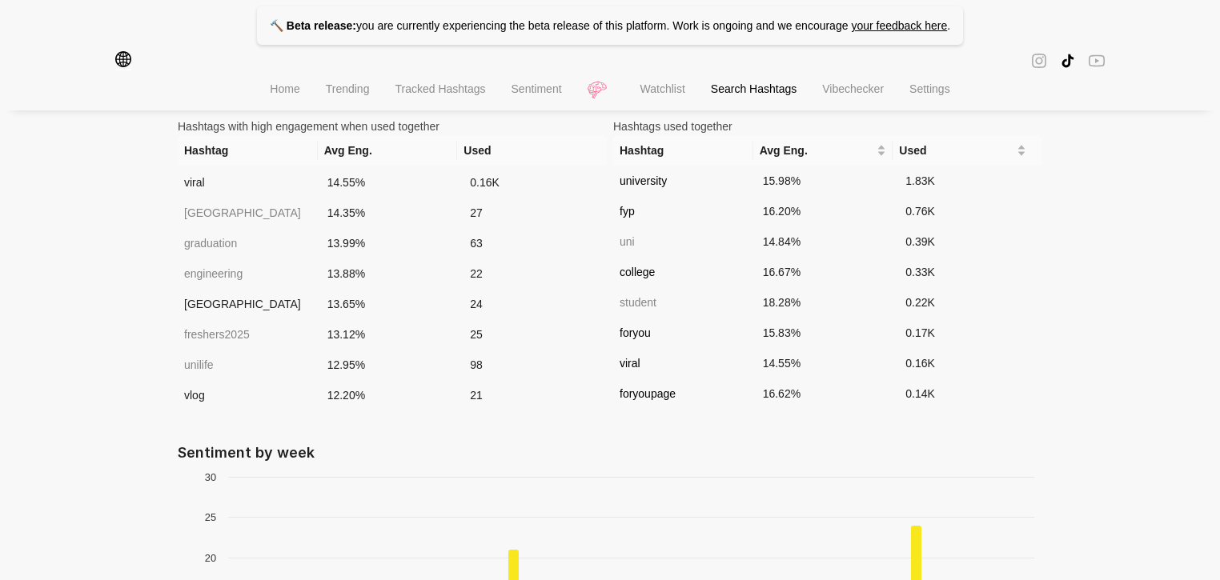
scroll to position [1155, 0]
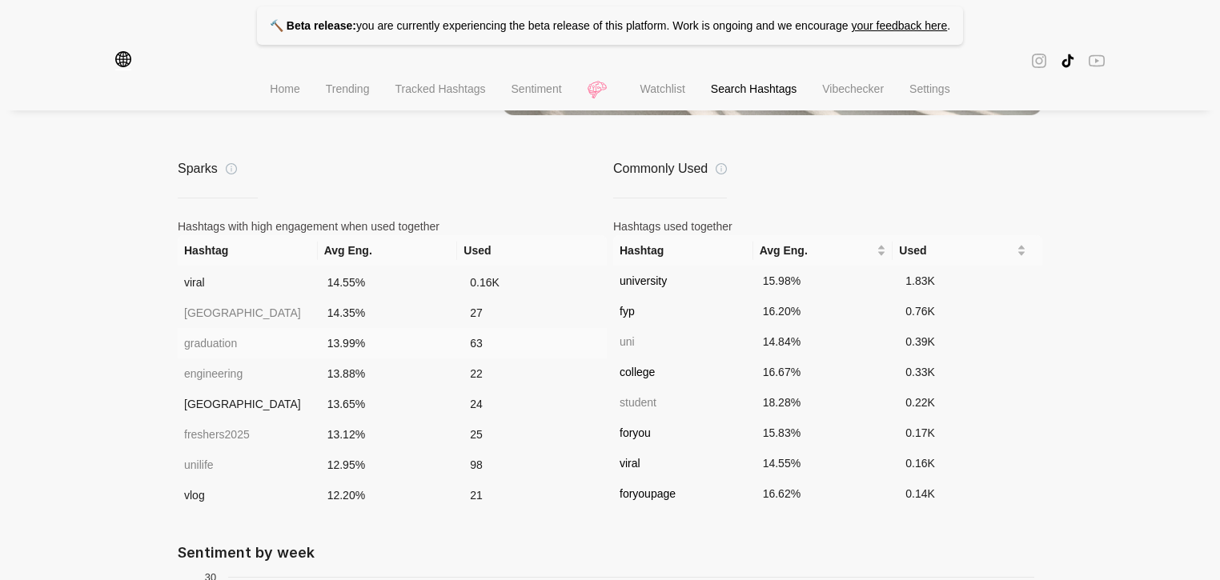
click at [218, 343] on td "graduation" at bounding box center [249, 343] width 143 height 30
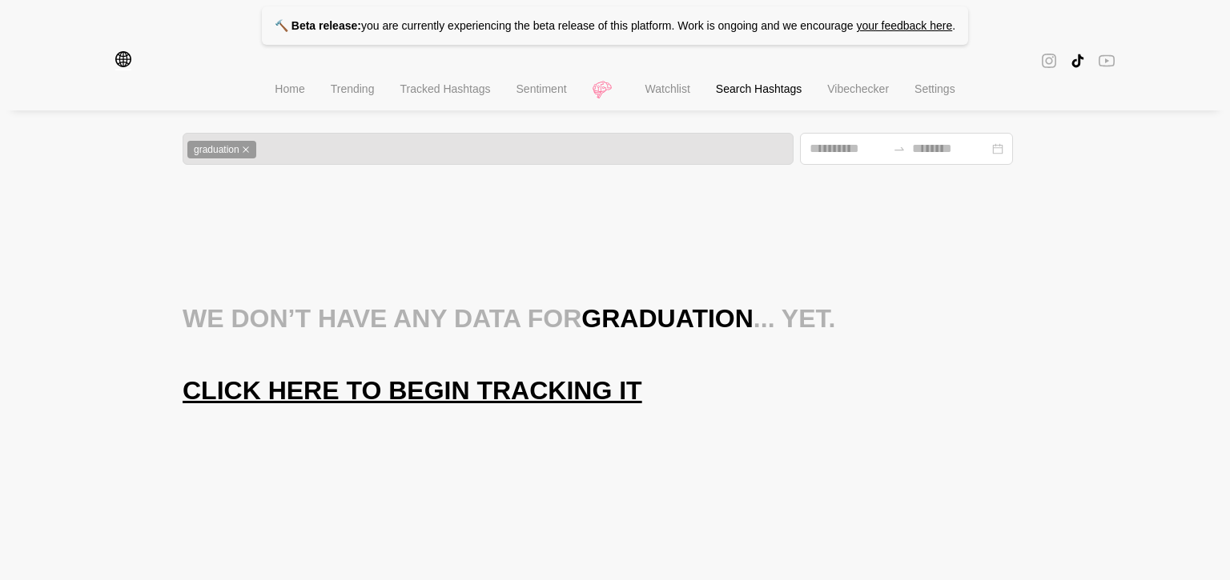
click at [423, 392] on span "Click here to begin tracking it" at bounding box center [413, 391] width 460 height 32
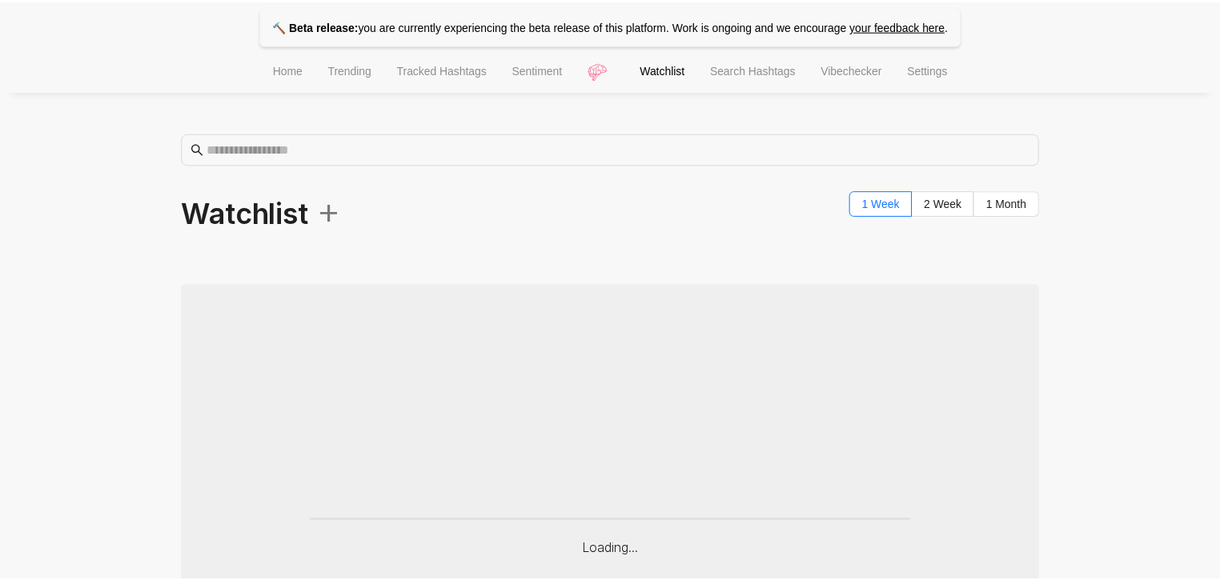
scroll to position [183, 0]
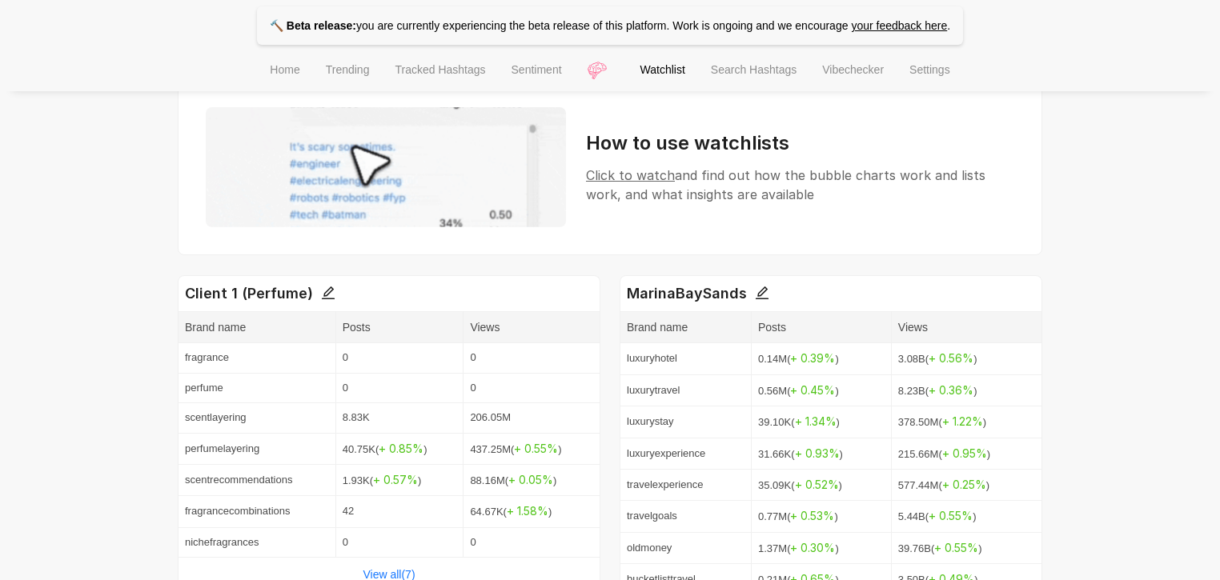
click at [732, 76] on span "Search Hashtags" at bounding box center [754, 69] width 86 height 13
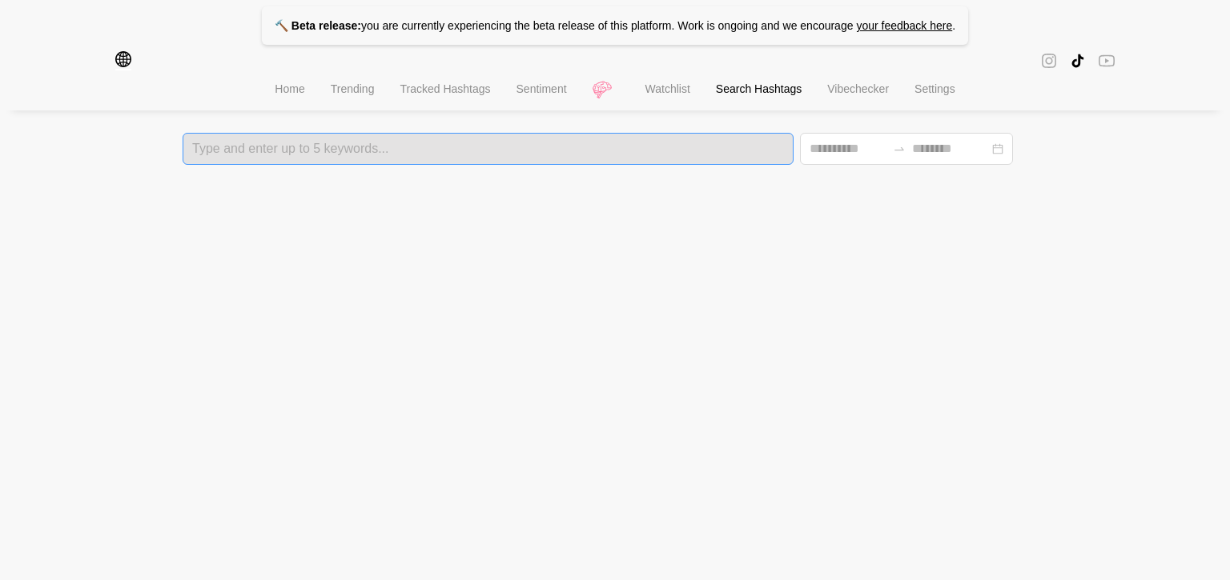
click at [368, 152] on div at bounding box center [487, 148] width 601 height 11
